Goal: Information Seeking & Learning: Learn about a topic

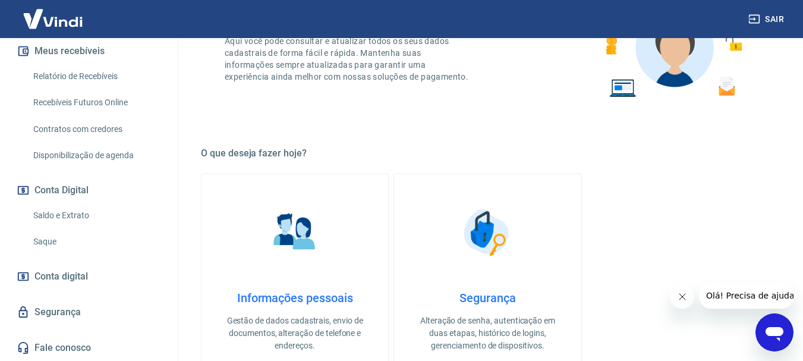
scroll to position [119, 0]
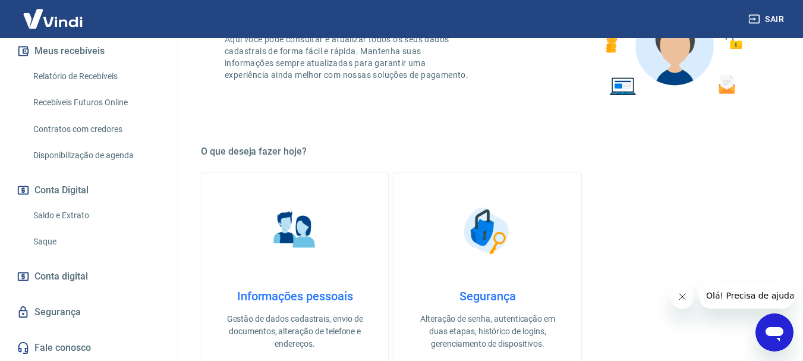
click at [51, 344] on link "Fale conosco" at bounding box center [88, 348] width 149 height 26
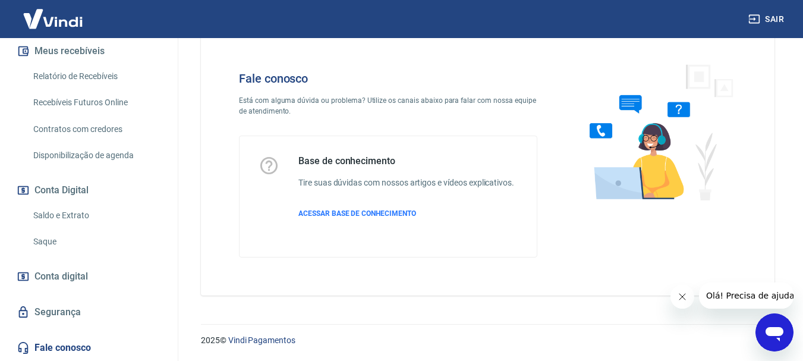
scroll to position [29, 0]
click at [332, 214] on span "ACESSAR BASE DE CONHECIMENTO" at bounding box center [357, 213] width 118 height 8
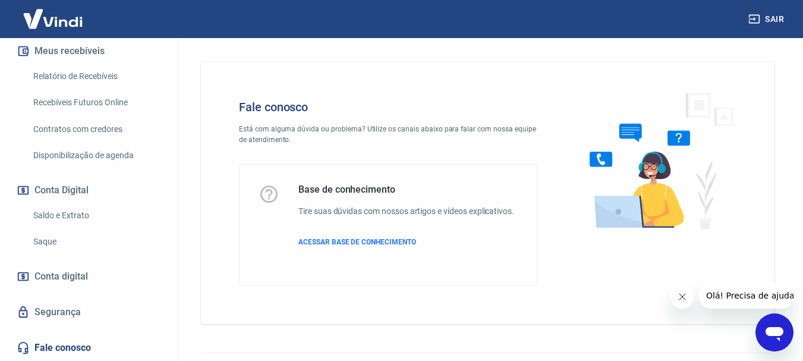
click at [90, 80] on link "Relatório de Recebíveis" at bounding box center [96, 76] width 135 height 24
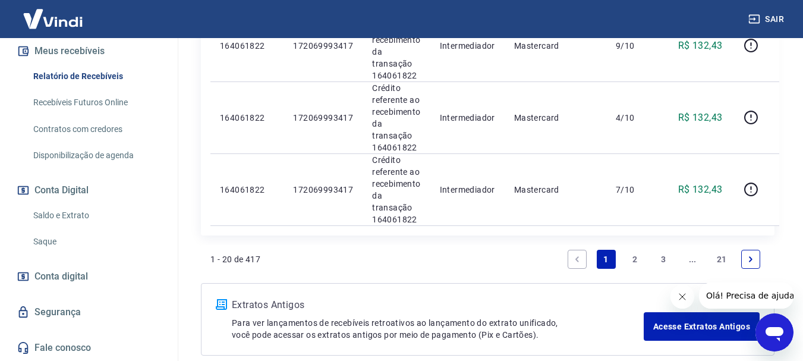
scroll to position [1596, 0]
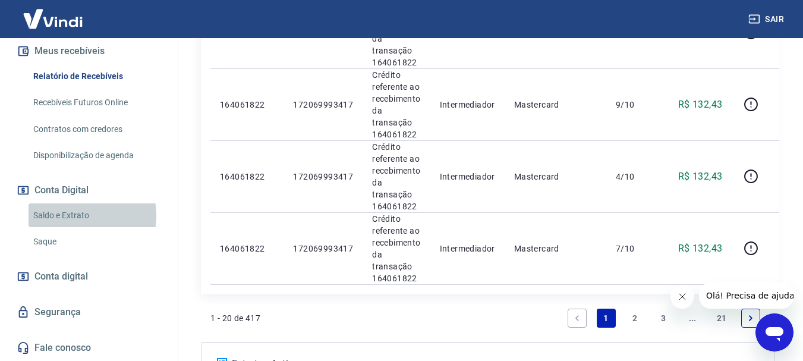
click at [70, 215] on link "Saldo e Extrato" at bounding box center [96, 215] width 135 height 24
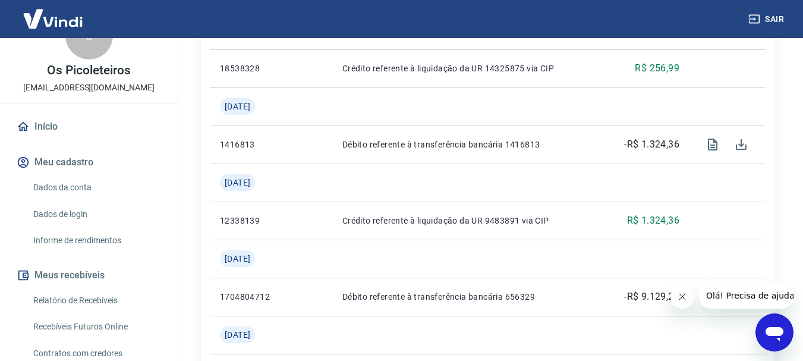
scroll to position [22, 0]
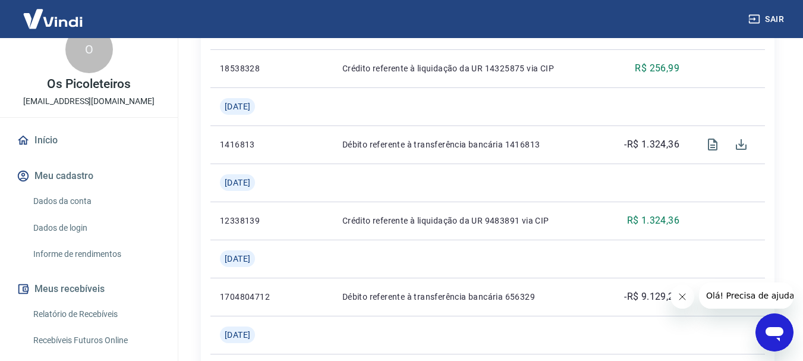
click at [43, 145] on link "Início" at bounding box center [88, 140] width 149 height 26
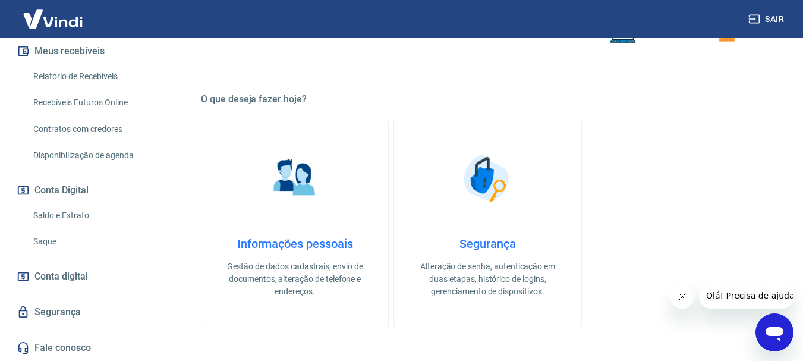
scroll to position [178, 0]
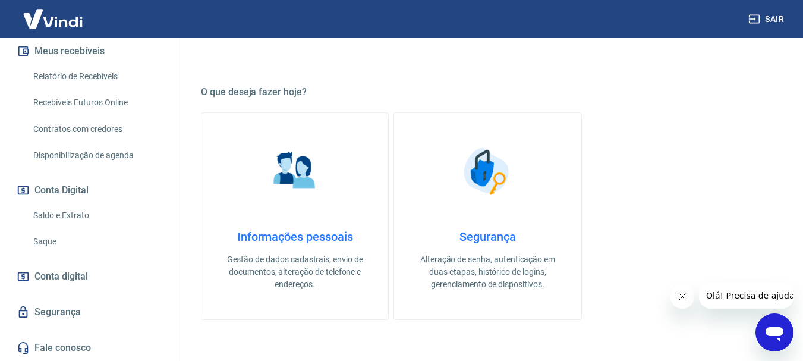
click at [778, 329] on icon "Abrir janela de mensagens" at bounding box center [775, 334] width 18 height 14
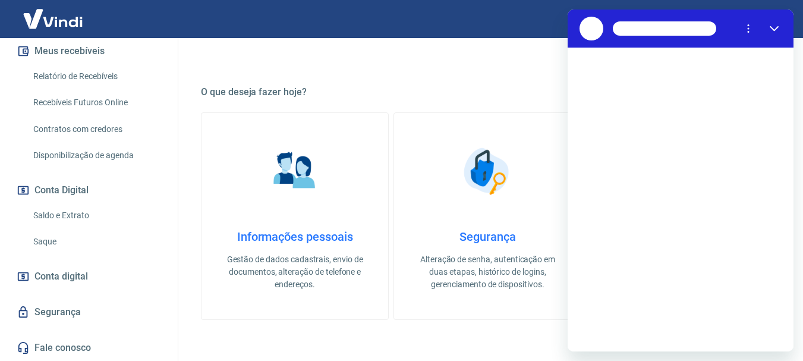
scroll to position [0, 0]
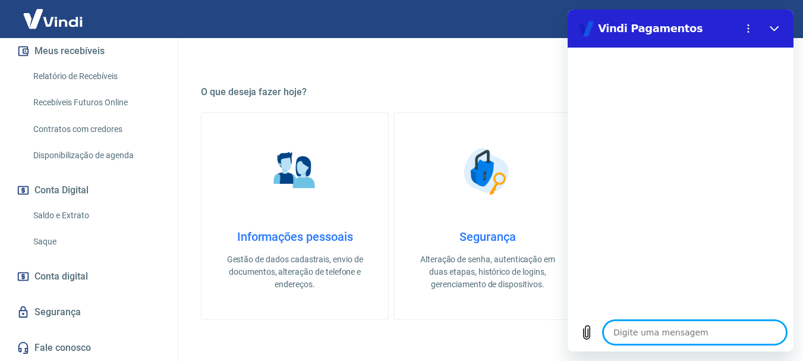
type textarea "O"
type textarea "x"
type textarea "Ol"
type textarea "x"
type textarea "Olá"
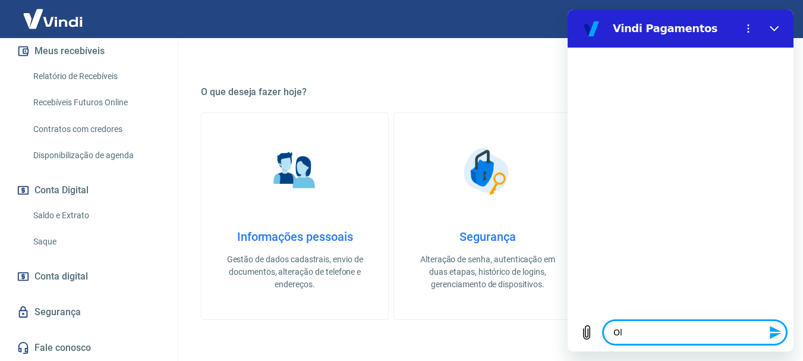
type textarea "x"
type textarea "Olá,"
type textarea "x"
type textarea "Olá,"
type textarea "x"
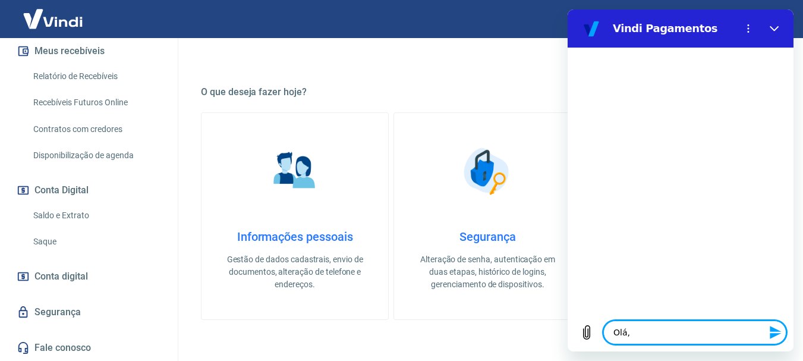
type textarea "Olá, g"
type textarea "x"
type textarea "Olá, go"
type textarea "x"
type textarea "Olá, gos"
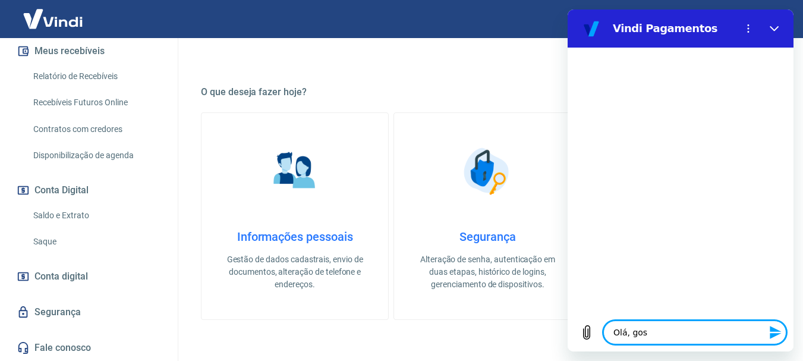
type textarea "x"
type textarea "Olá, gost"
type textarea "x"
type textarea "Olá, gosta"
type textarea "x"
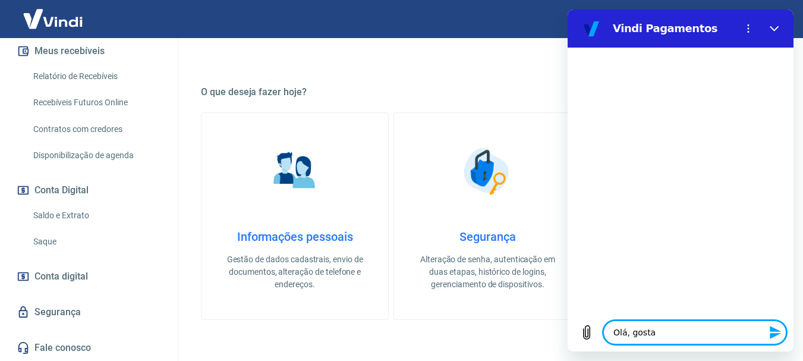
type textarea "Olá, gostar"
type textarea "x"
type textarea "Olá, gostari"
type textarea "x"
type textarea "Olá, gostaria"
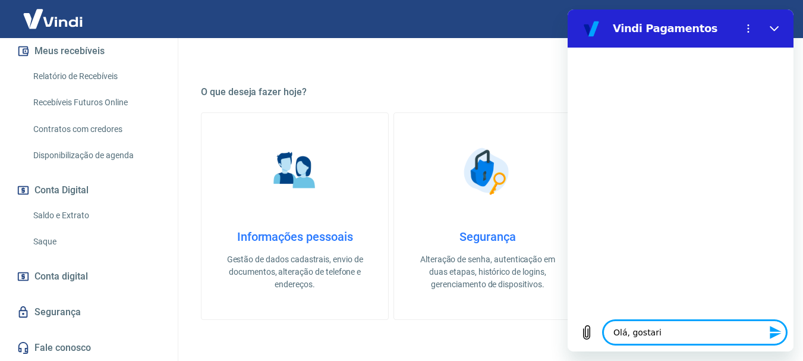
type textarea "x"
type textarea "Olá, gostaria"
type textarea "x"
type textarea "Olá, gostaria d"
type textarea "x"
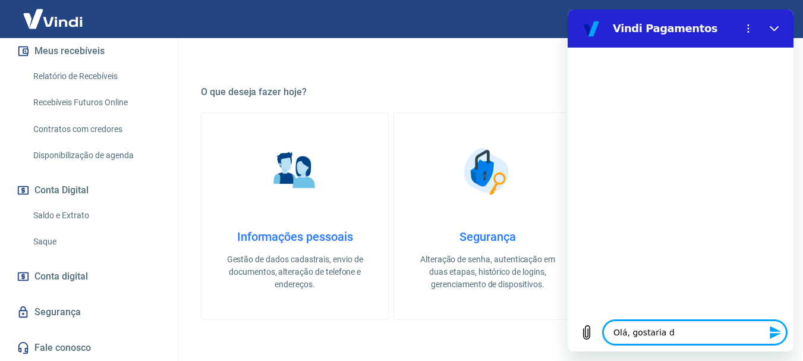
type textarea "Olá, gostaria de"
type textarea "x"
type textarea "Olá, gostaria de"
type textarea "x"
type textarea "Olá, gostaria de s"
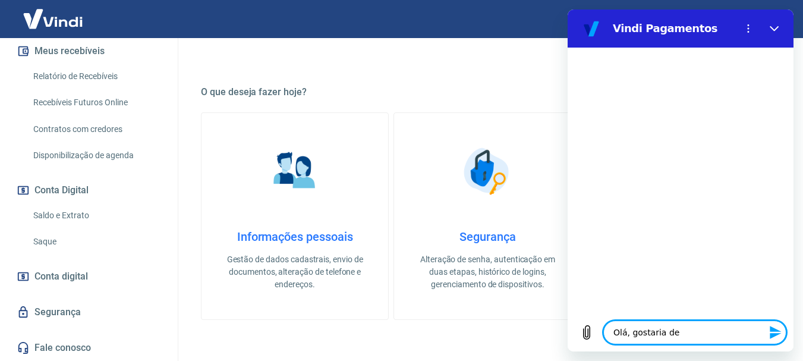
type textarea "x"
type textarea "Olá, gostaria de sa"
type textarea "x"
type textarea "Olá, gostaria de sab"
type textarea "x"
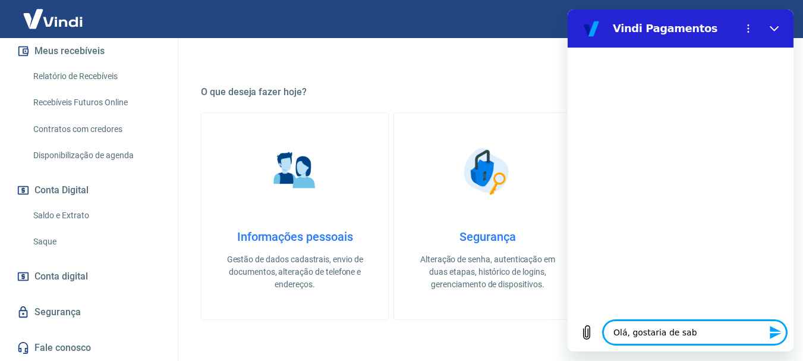
type textarea "Olá, gostaria de sabe"
type textarea "x"
type textarea "Olá, gostaria de saber"
type textarea "x"
type textarea "Olá, gostaria de saber"
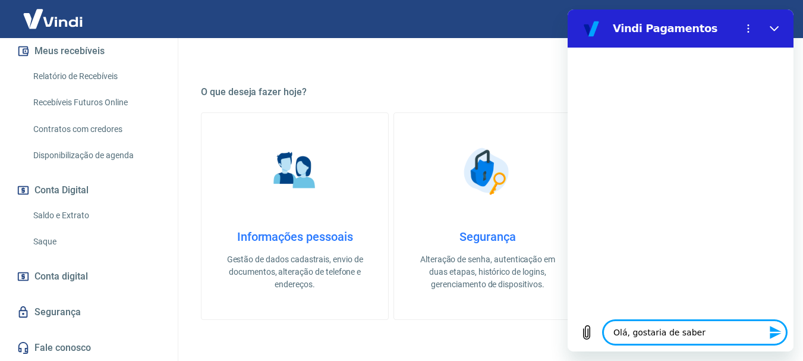
type textarea "x"
type textarea "Olá, gostaria de saber s"
type textarea "x"
type textarea "Olá, gostaria de saber so"
type textarea "x"
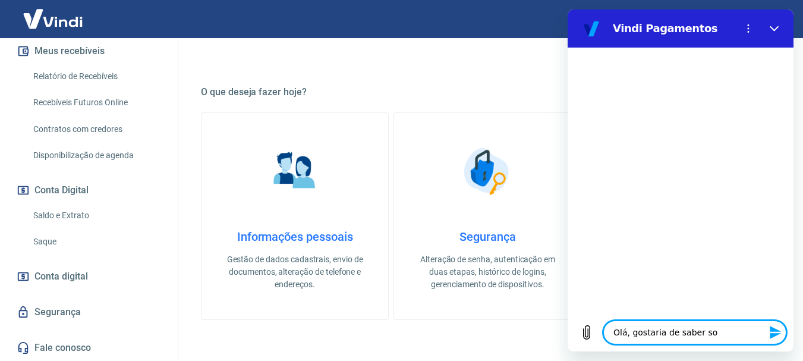
type textarea "Olá, gostaria de saber sob"
type textarea "x"
type textarea "Olá, gostaria de saber sobr"
type textarea "x"
type textarea "Olá, gostaria de saber sobre"
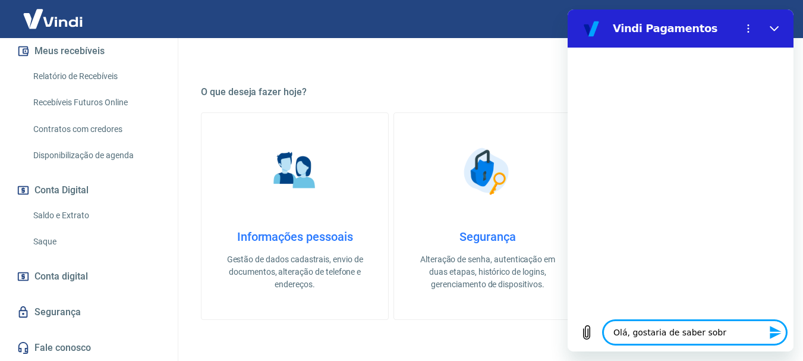
type textarea "x"
type textarea "Olá, gostaria de saber sobre"
type textarea "x"
type textarea "Olá, gostaria de saber sobre a"
type textarea "x"
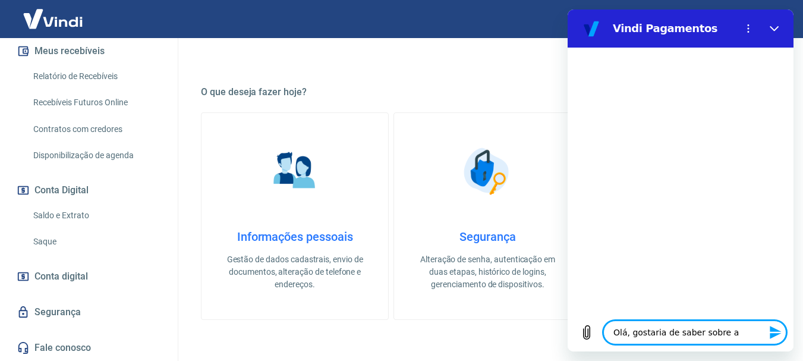
type textarea "Olá, gostaria de saber sobre as"
type textarea "x"
type textarea "Olá, gostaria de saber sobre as"
type textarea "x"
type textarea "Olá, gostaria de saber sobre as t"
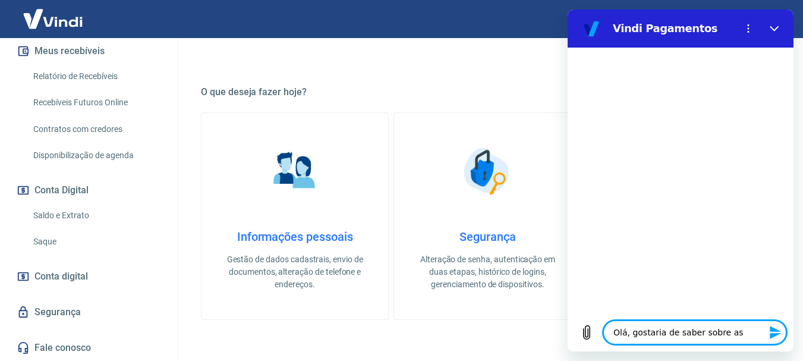
type textarea "x"
type textarea "Olá, gostaria de saber sobre as ta"
type textarea "x"
type textarea "Olá, gostaria de saber sobre as tax"
type textarea "x"
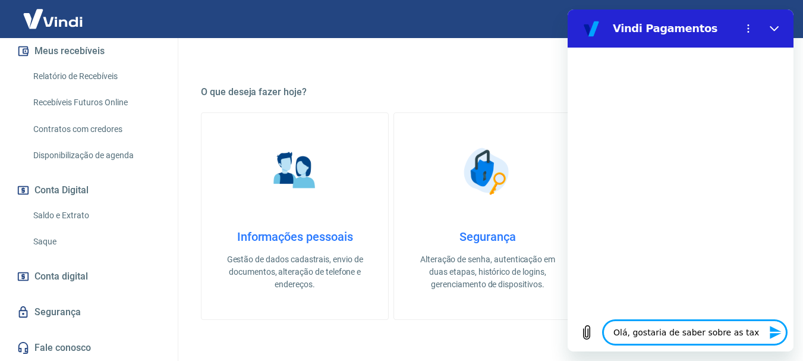
type textarea "Olá, gostaria de saber sobre as taxa"
type textarea "x"
type textarea "Olá, gostaria de saber sobre as taxas"
type textarea "x"
type textarea "Olá, gostaria de saber sobre as taxas"
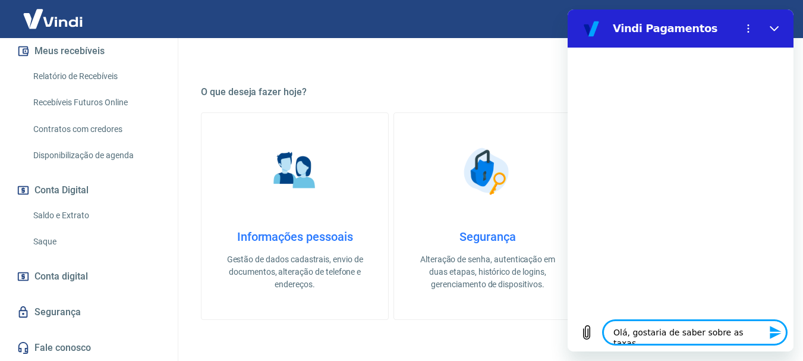
type textarea "x"
type textarea "Olá, gostaria de saber sobre as taxas p"
type textarea "x"
type textarea "Olá, gostaria de saber sobre as taxas pa"
type textarea "x"
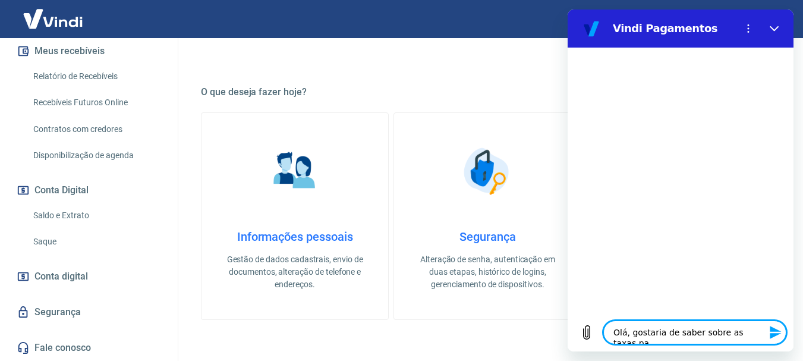
type textarea "Olá, gostaria de saber sobre as taxas par"
type textarea "x"
type textarea "Olá, gostaria de saber sobre as taxas para"
type textarea "x"
type textarea "Olá, gostaria de saber sobre as taxas para"
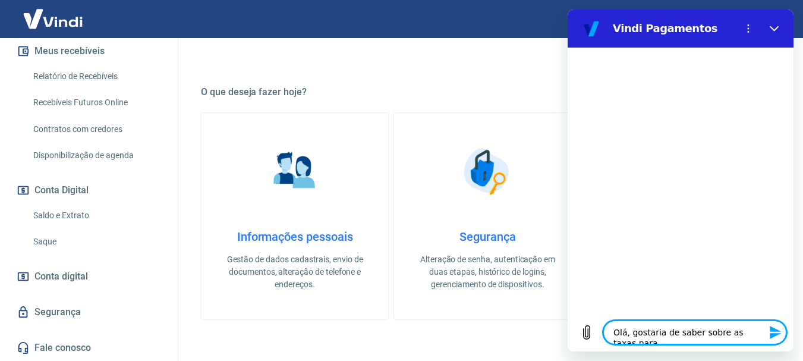
type textarea "x"
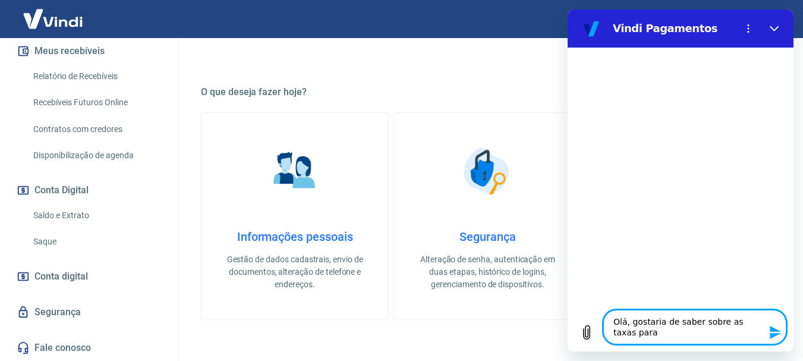
type textarea "Olá, gostaria de saber sobre as taxas para l"
type textarea "x"
type textarea "Olá, gostaria de saber sobre as taxas para li"
type textarea "x"
type textarea "Olá, gostaria de saber sobre as taxas para lin"
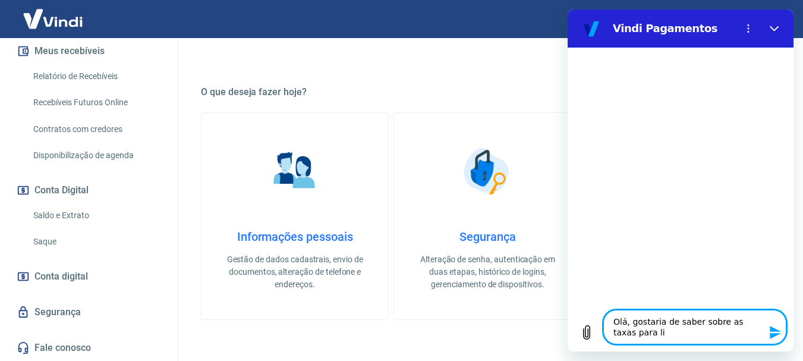
type textarea "x"
type textarea "Olá, gostaria de saber sobre as taxas para link"
type textarea "x"
type textarea "Olá, gostaria de saber sobre as taxas para link"
type textarea "x"
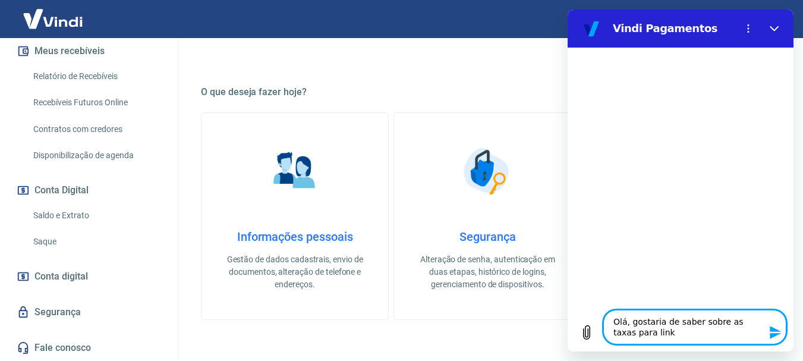
type textarea "Olá, gostaria de saber sobre as taxas para link d"
type textarea "x"
type textarea "Olá, gostaria de saber sobre as taxas para link de"
type textarea "x"
type textarea "Olá, gostaria de saber sobre as taxas para link de"
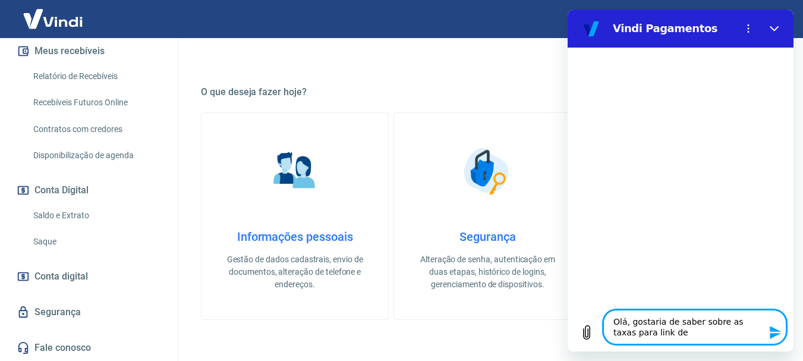
type textarea "x"
type textarea "Olá, gostaria de saber sobre as taxas para link de p"
type textarea "x"
type textarea "Olá, gostaria de saber sobre as taxas para link de pa"
type textarea "x"
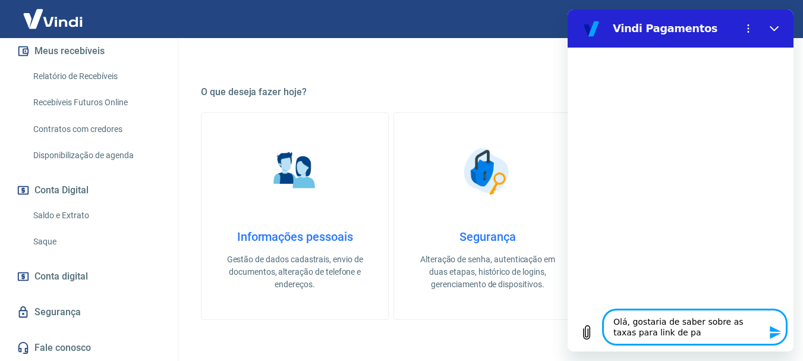
type textarea "Olá, gostaria de saber sobre as taxas para link de pag"
type textarea "x"
type textarea "Olá, gostaria de saber sobre as taxas para link de paga"
type textarea "x"
type textarea "Olá, gostaria de saber sobre as taxas para link de pagam"
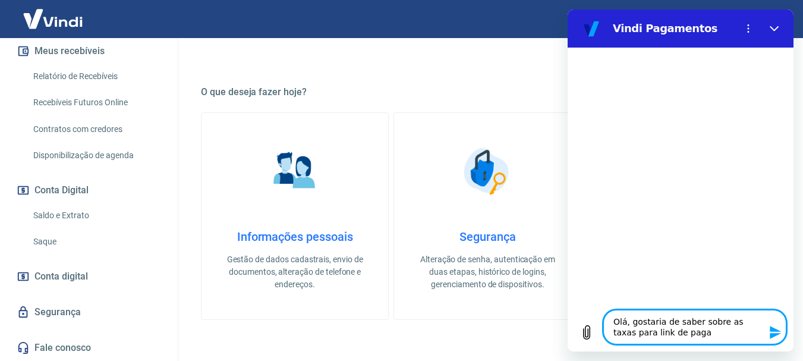
type textarea "x"
type textarea "Olá, gostaria de saber sobre as taxas para link de pagame"
type textarea "x"
type textarea "Olá, gostaria de saber sobre as taxas para link de pagamen"
type textarea "x"
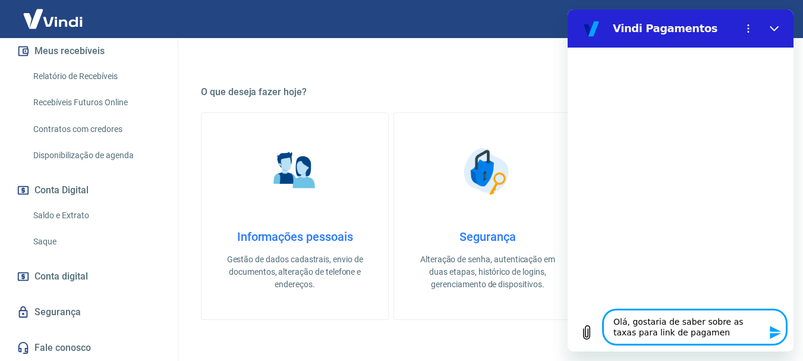
type textarea "Olá, gostaria de saber sobre as taxas para link de pagament"
type textarea "x"
type textarea "Olá, gostaria de saber sobre as taxas para link de pagamento"
type textarea "x"
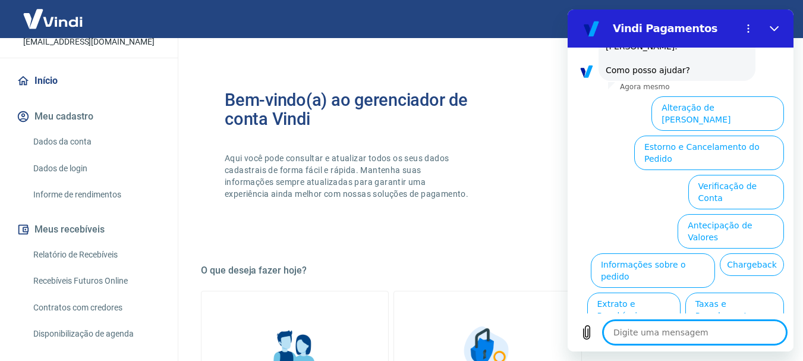
scroll to position [114, 0]
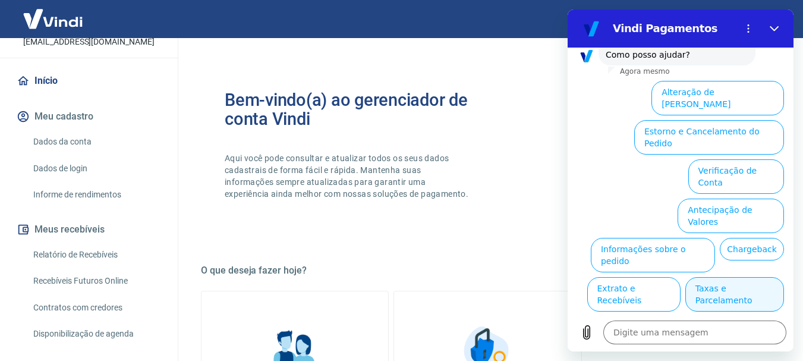
click at [711, 277] on button "Taxas e Parcelamento" at bounding box center [735, 294] width 99 height 34
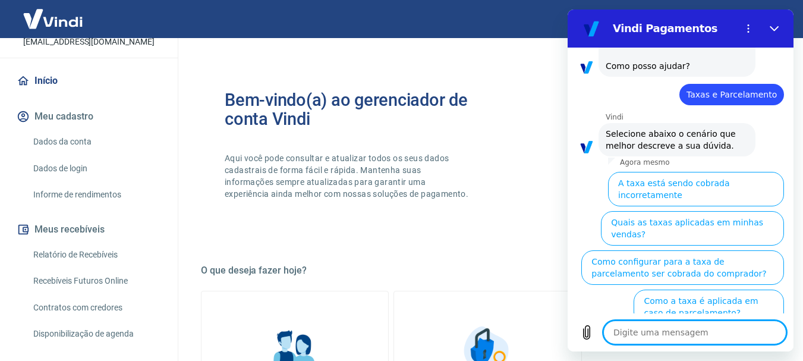
scroll to position [108, 0]
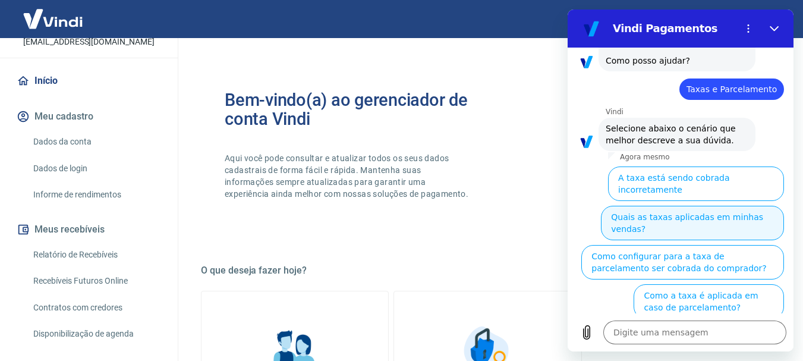
click at [668, 206] on button "Quais as taxas aplicadas em minhas vendas?" at bounding box center [692, 223] width 183 height 34
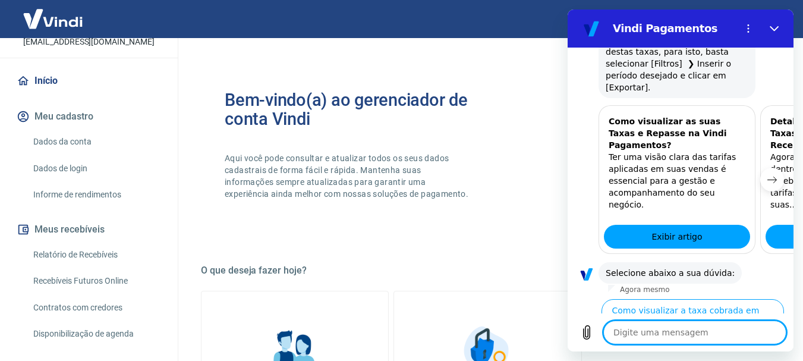
scroll to position [675, 0]
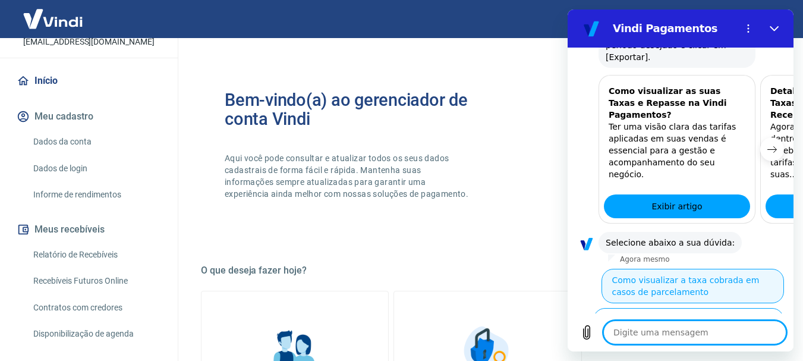
click at [664, 269] on button "Como visualizar a taxa cobrada em casos de parcelamento" at bounding box center [693, 286] width 183 height 34
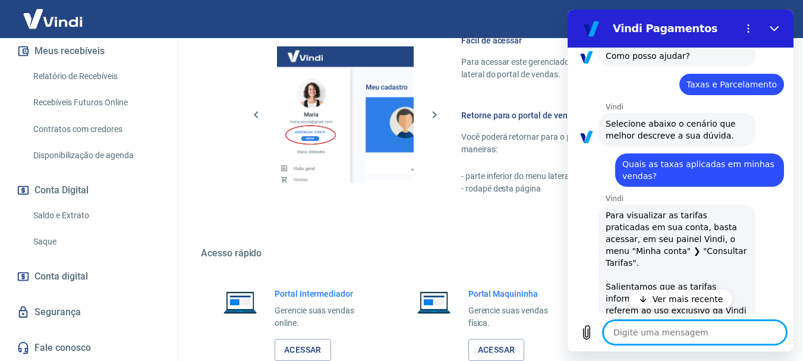
scroll to position [615, 0]
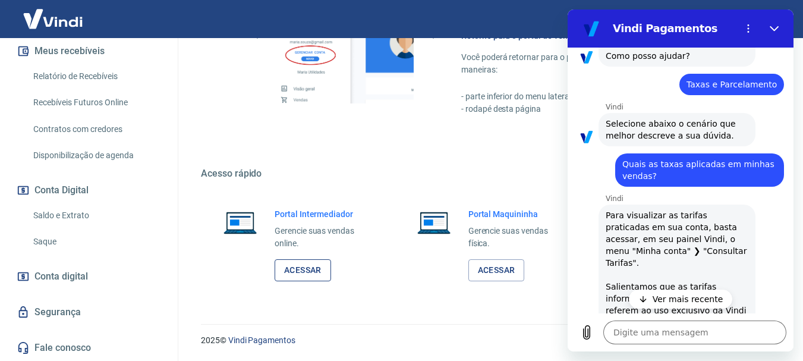
click at [293, 266] on link "Acessar" at bounding box center [303, 270] width 56 height 22
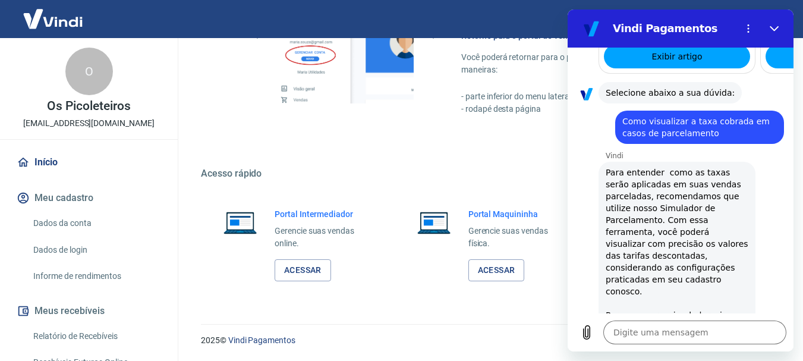
scroll to position [850, 0]
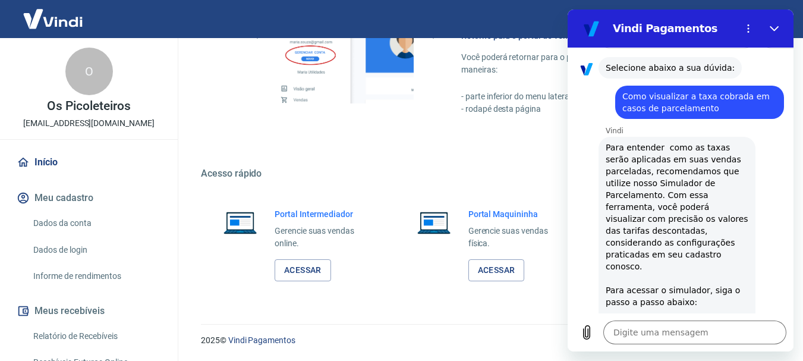
type textarea "x"
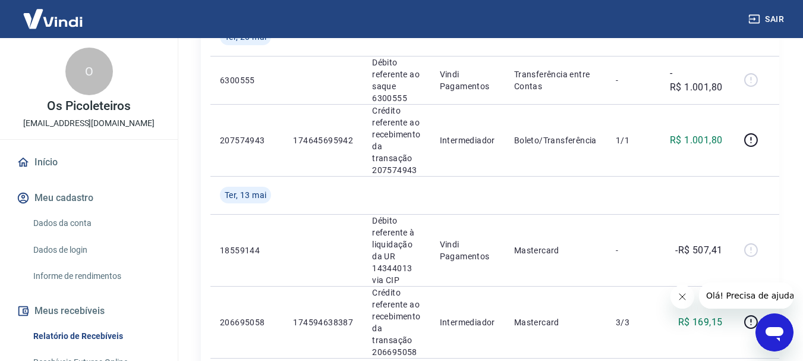
scroll to position [297, 0]
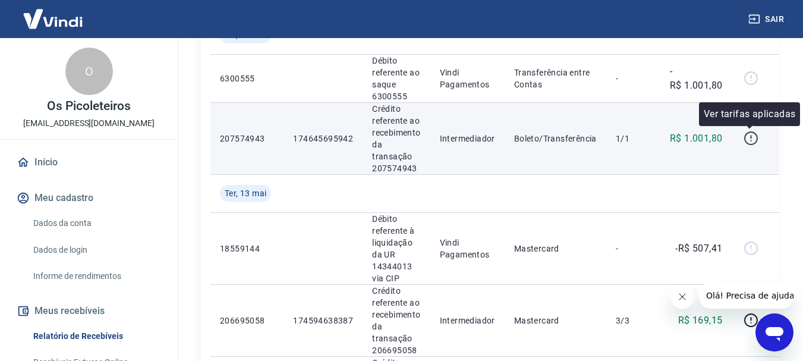
click at [750, 132] on icon "button" at bounding box center [751, 138] width 14 height 14
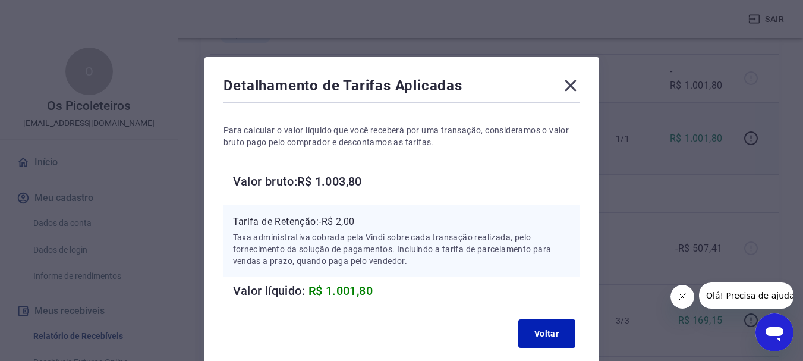
click at [564, 82] on icon at bounding box center [570, 85] width 19 height 19
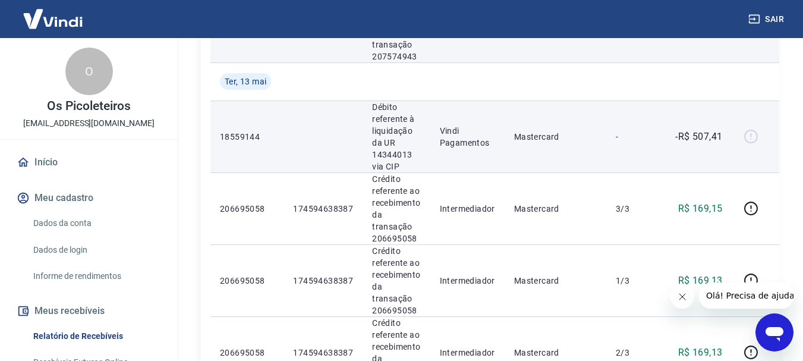
scroll to position [416, 0]
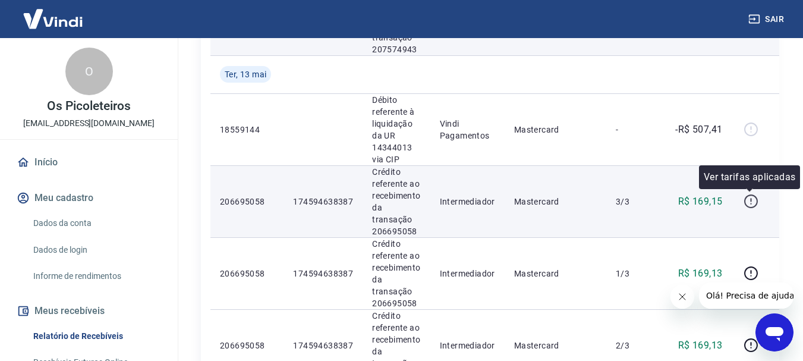
click at [753, 203] on icon "button" at bounding box center [751, 201] width 15 height 15
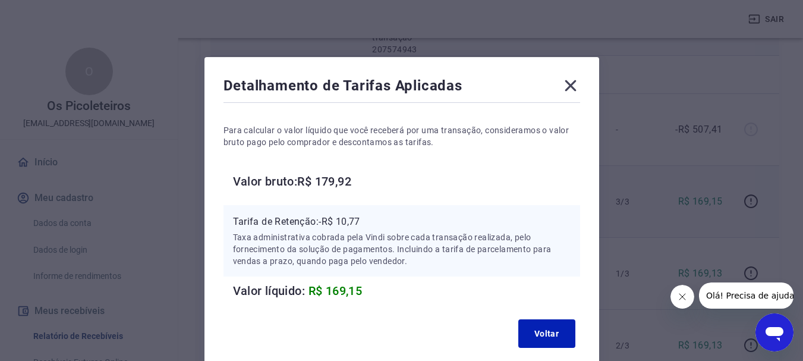
click at [572, 90] on icon at bounding box center [570, 85] width 19 height 19
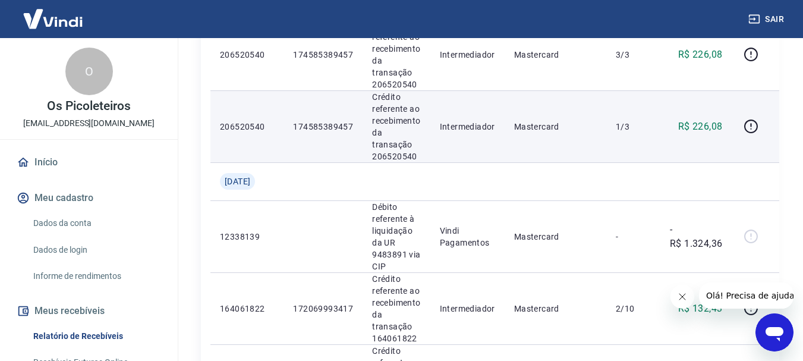
scroll to position [1189, 0]
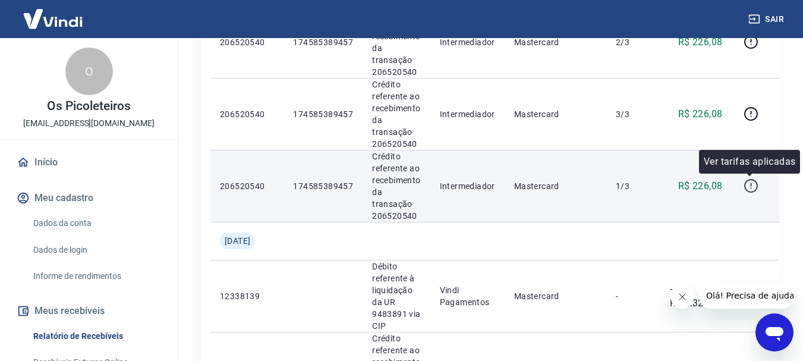
click at [744, 186] on icon "button" at bounding box center [751, 186] width 14 height 14
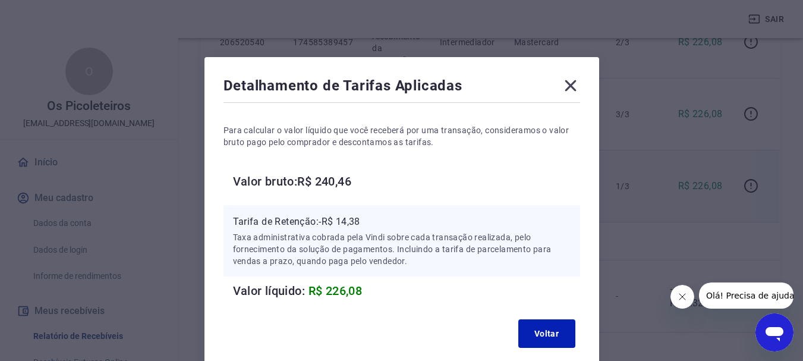
click at [567, 90] on icon at bounding box center [570, 85] width 11 height 11
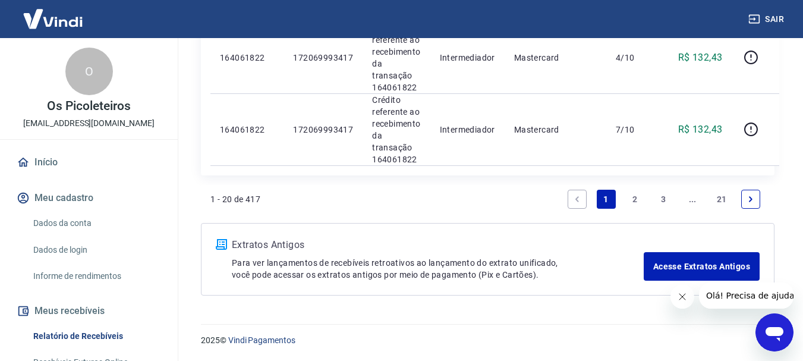
scroll to position [260, 0]
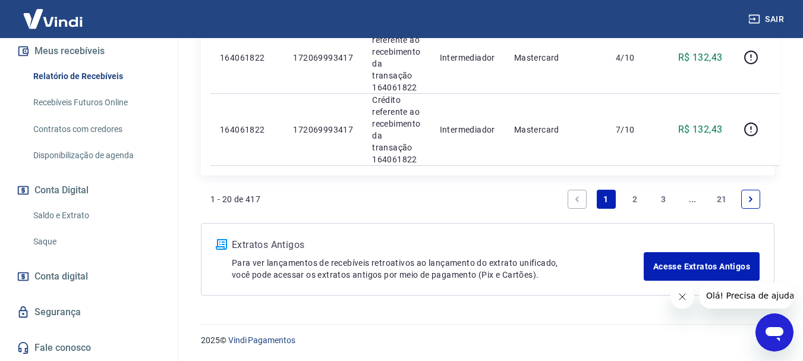
click at [78, 338] on link "Fale conosco" at bounding box center [88, 348] width 149 height 26
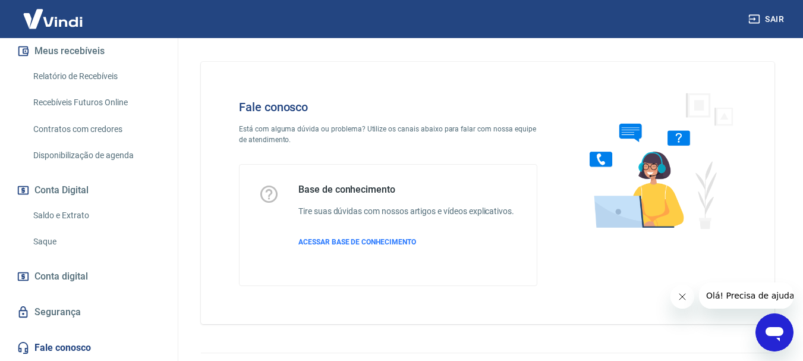
click at [320, 235] on div "Base de conhecimento Tire suas dúvidas com nossos artigos e vídeos explicativos…" at bounding box center [406, 225] width 216 height 83
click at [321, 241] on span "ACESSAR BASE DE CONHECIMENTO" at bounding box center [357, 242] width 118 height 8
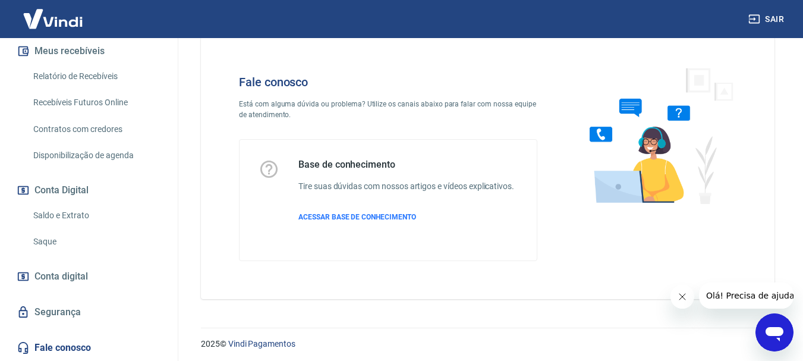
scroll to position [29, 0]
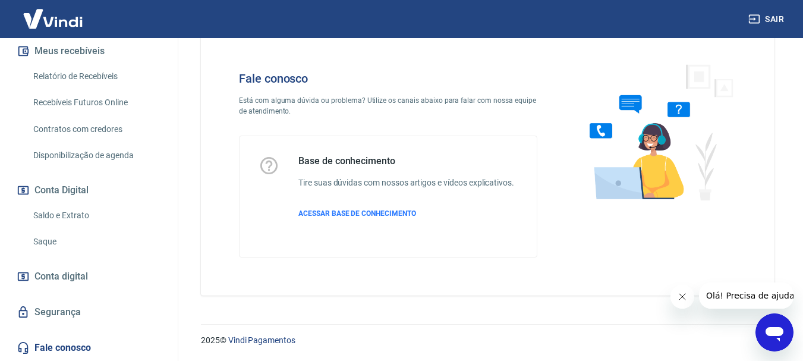
click at [70, 342] on link "Fale conosco" at bounding box center [88, 348] width 149 height 26
click at [782, 322] on icon "Abrir janela de mensagens" at bounding box center [774, 332] width 21 height 21
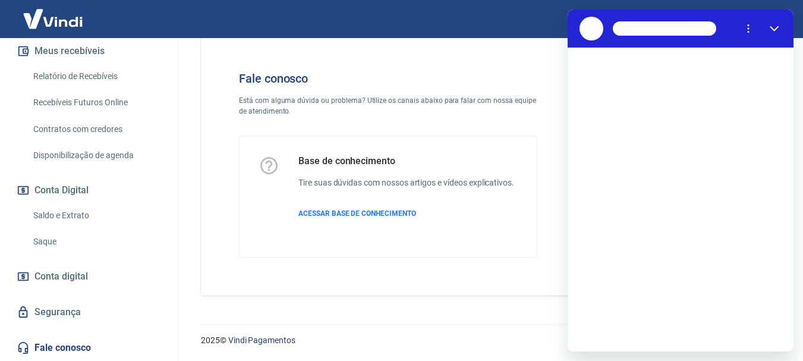
scroll to position [0, 0]
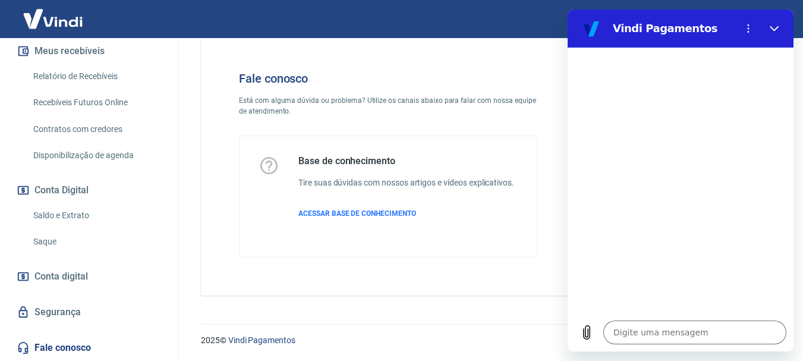
type textarea "x"
